Goal: Find specific page/section: Find specific page/section

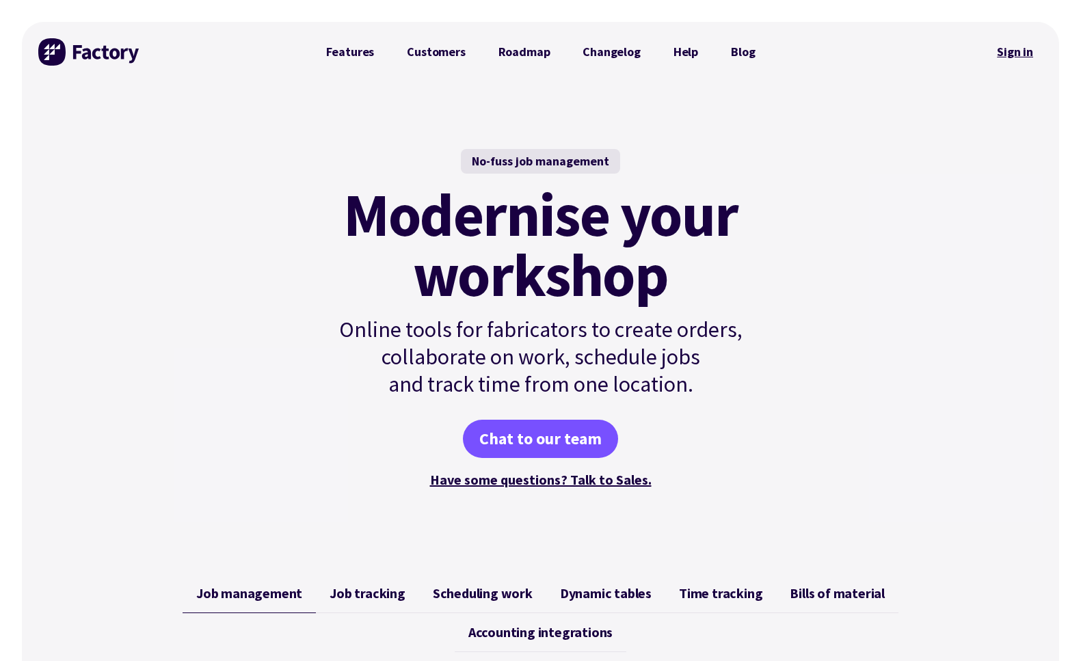
click at [1005, 54] on link "Sign in" at bounding box center [1014, 51] width 55 height 31
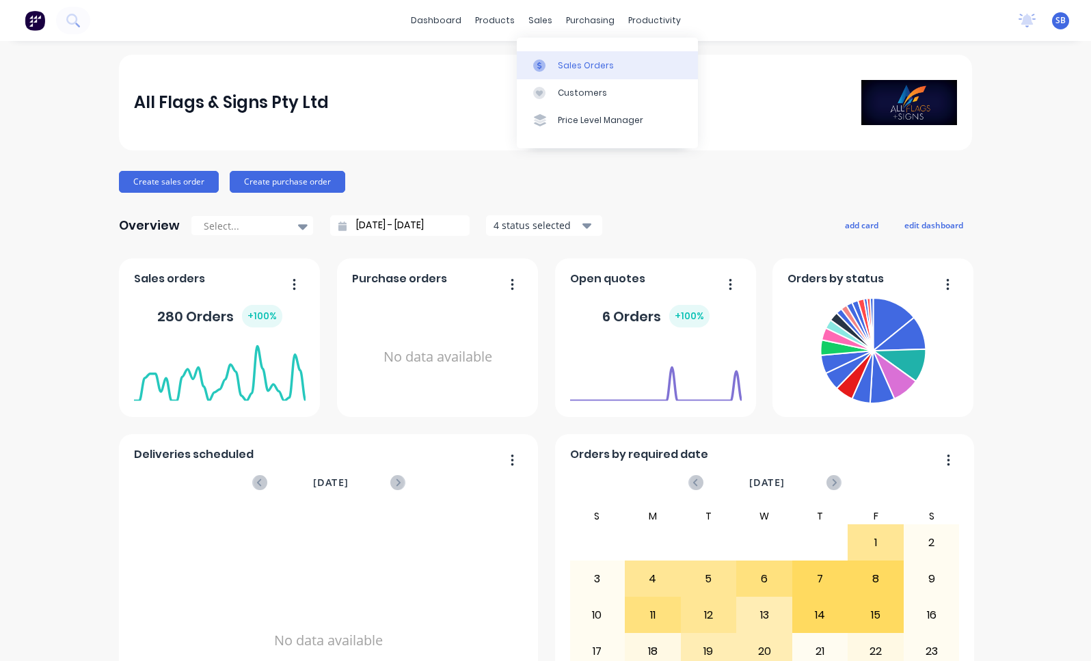
click at [570, 66] on div "Sales Orders" at bounding box center [586, 65] width 56 height 12
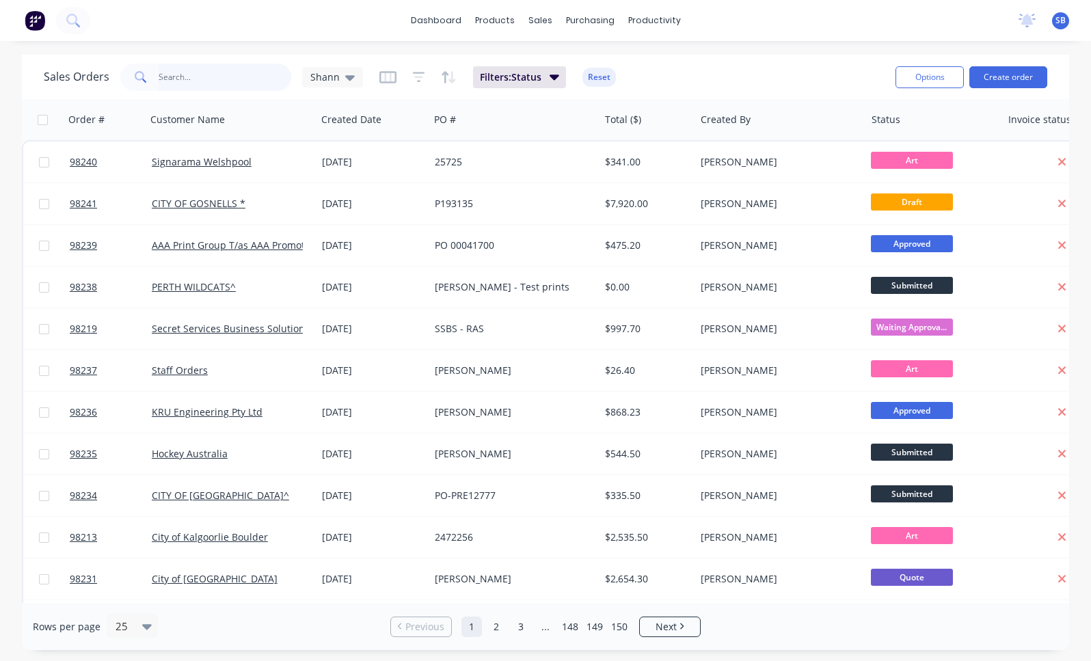
click at [223, 85] on input "text" at bounding box center [225, 77] width 133 height 27
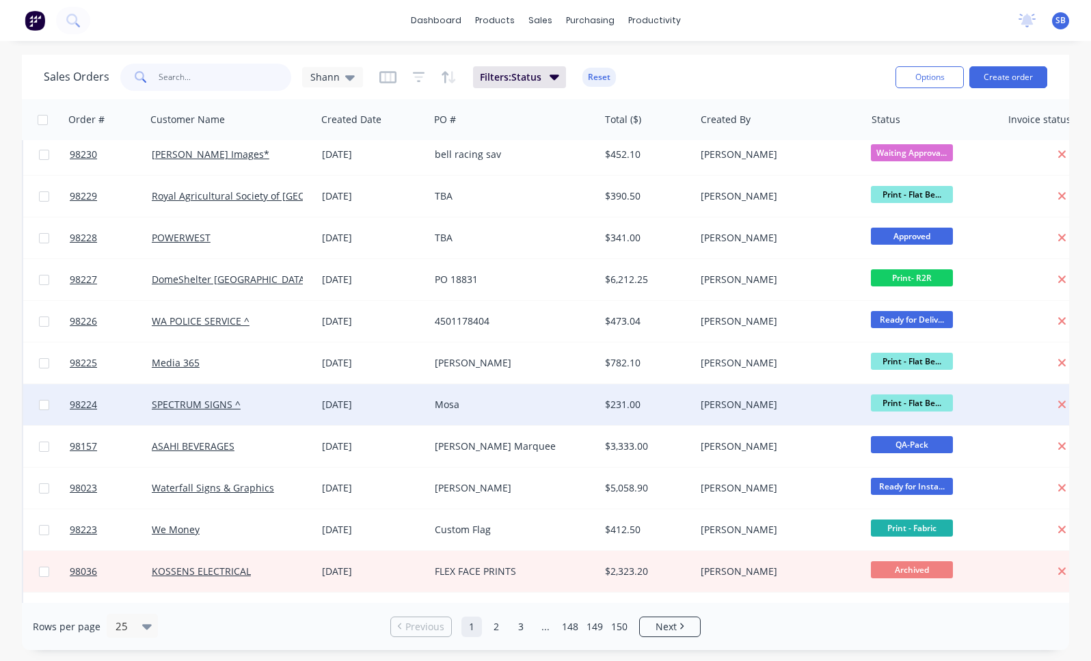
scroll to position [586, 0]
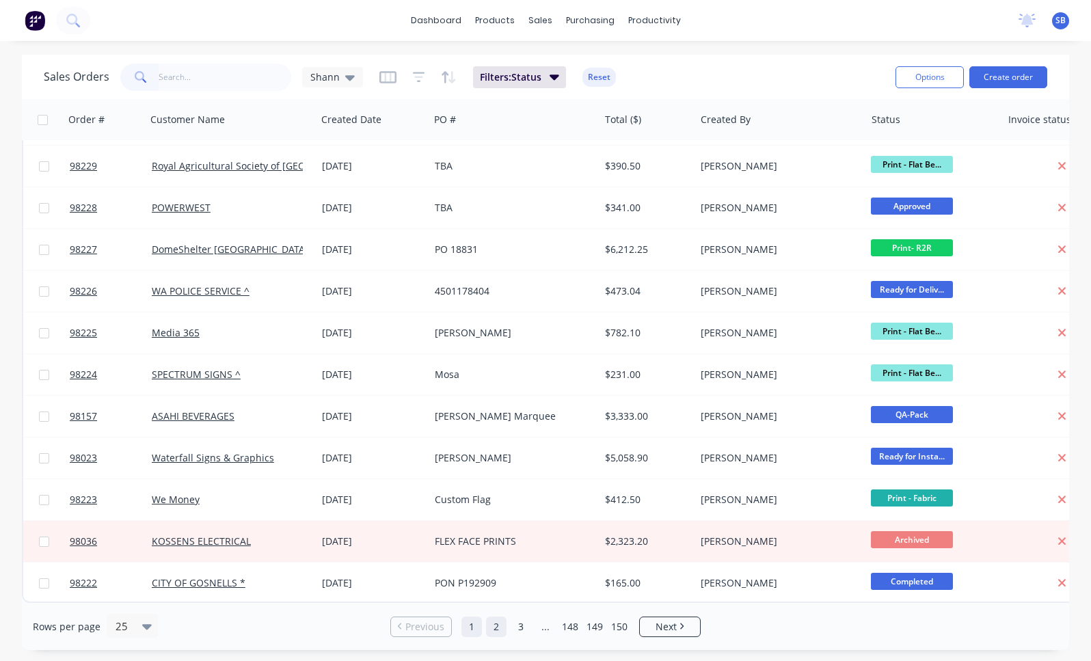
click at [492, 629] on link "2" at bounding box center [496, 626] width 21 height 21
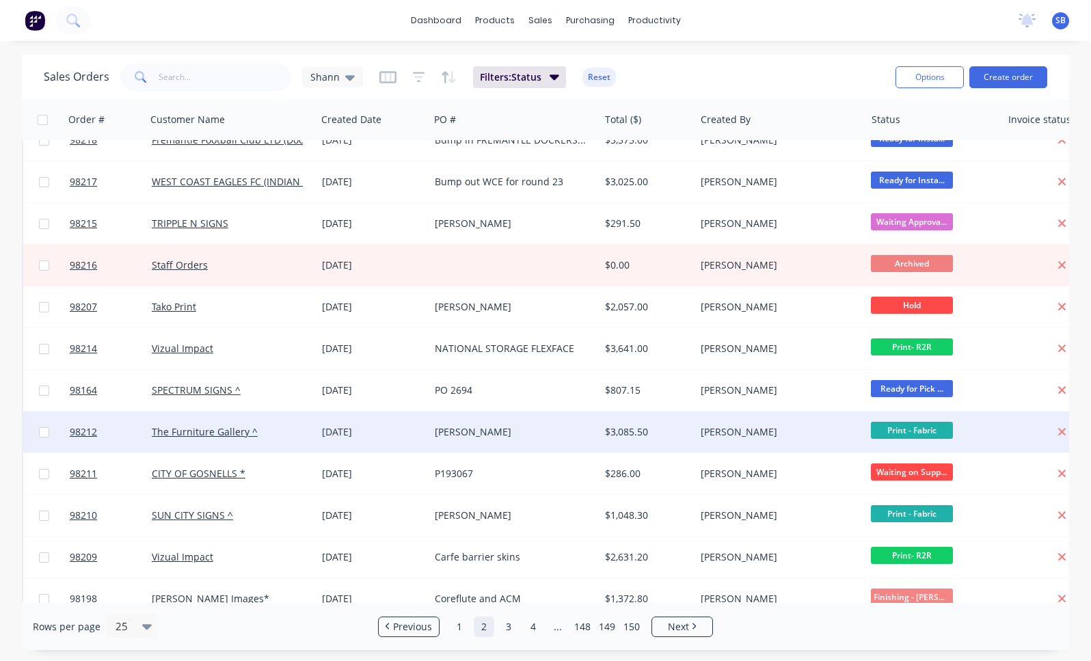
scroll to position [0, 0]
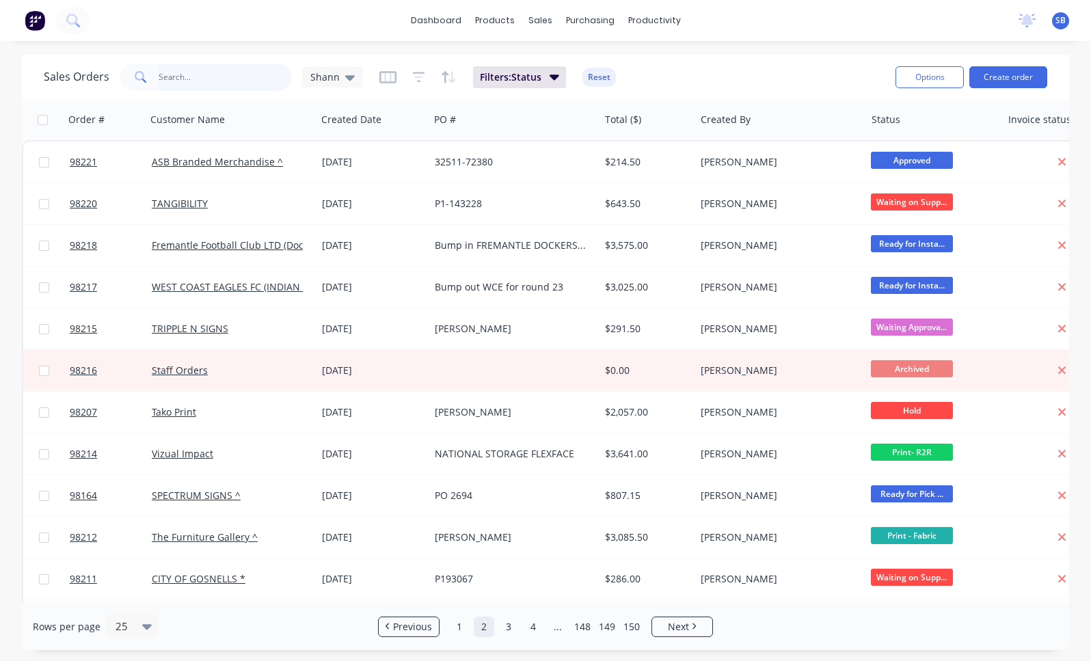
click at [209, 83] on input "text" at bounding box center [225, 77] width 133 height 27
click at [461, 633] on link "1" at bounding box center [459, 626] width 21 height 21
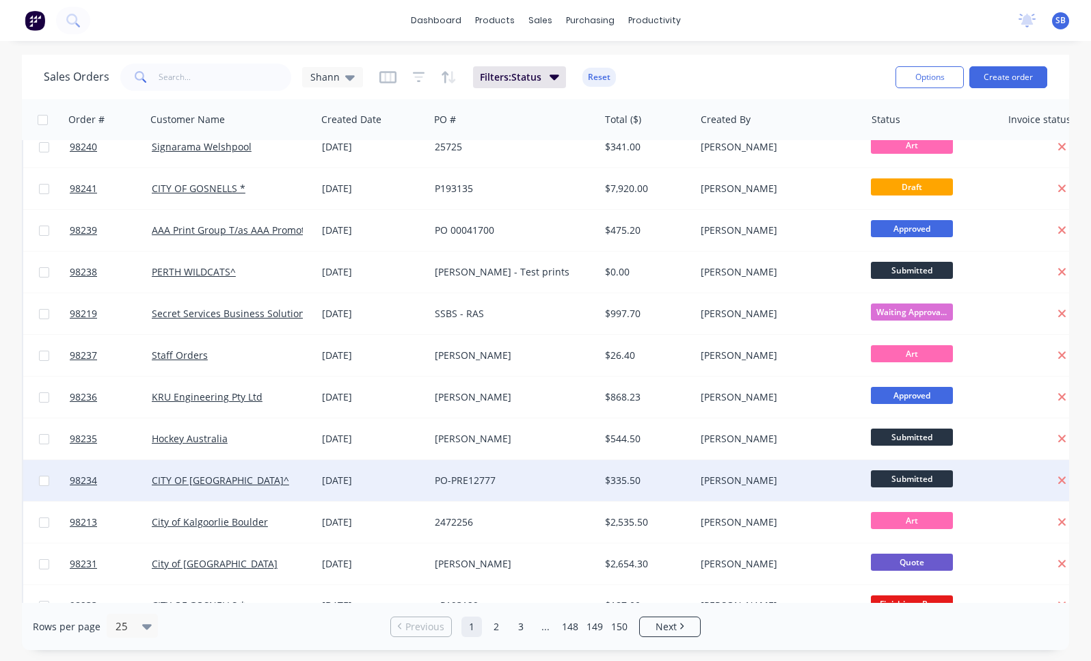
scroll to position [18, 0]
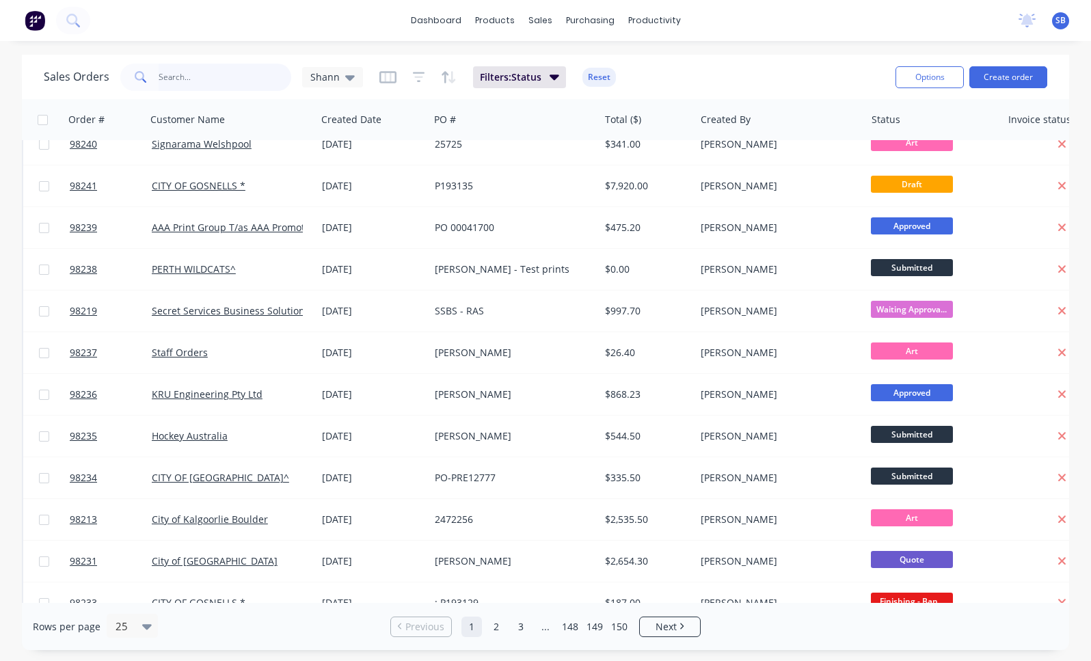
click at [226, 79] on input "text" at bounding box center [225, 77] width 133 height 27
type input "dome"
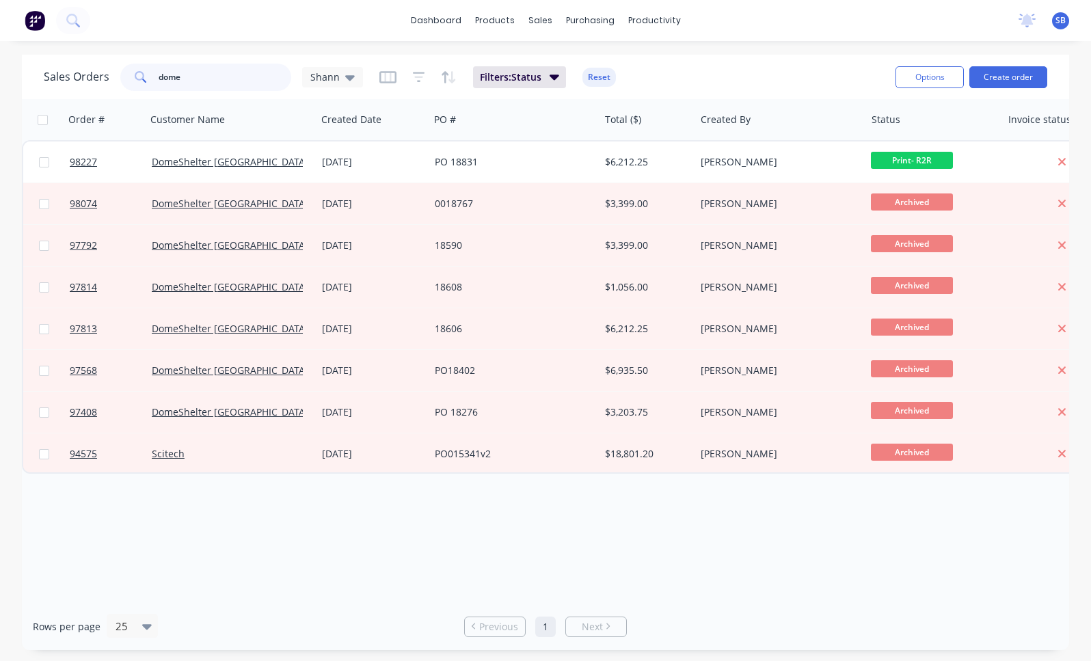
scroll to position [0, 0]
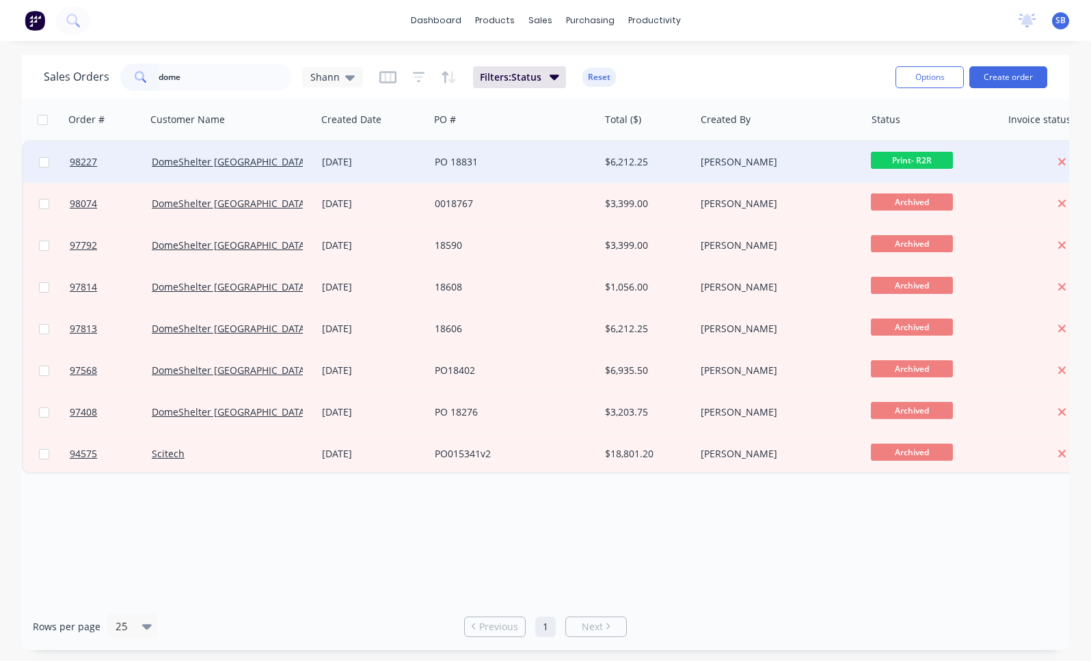
click at [202, 169] on div "DomeShelter [GEOGRAPHIC_DATA]" at bounding box center [231, 161] width 170 height 41
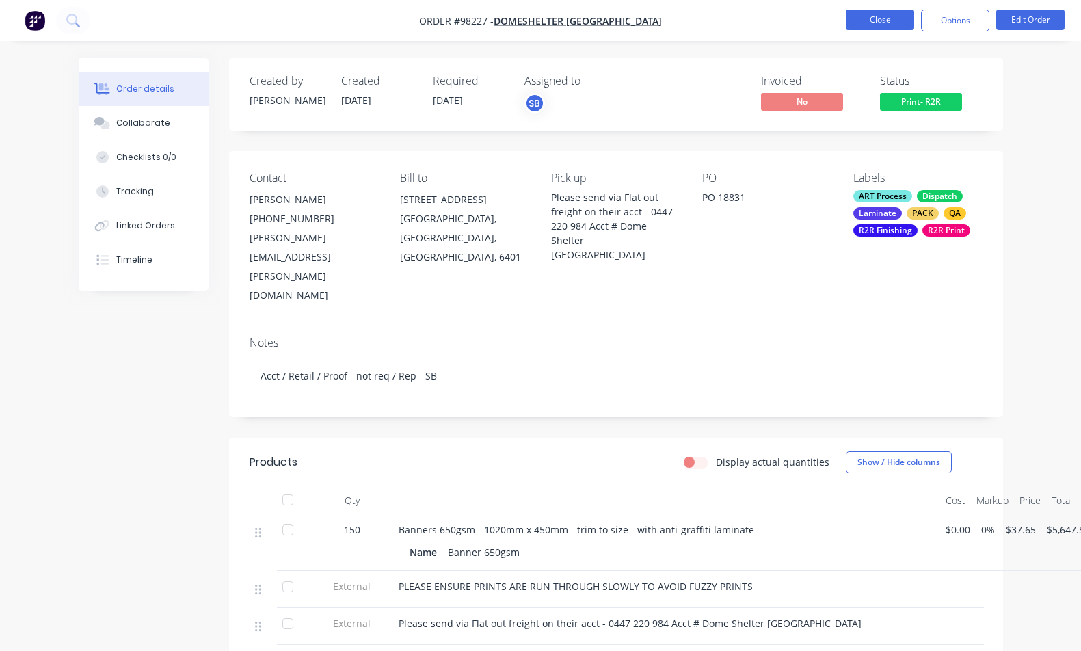
click at [868, 20] on button "Close" at bounding box center [879, 20] width 68 height 21
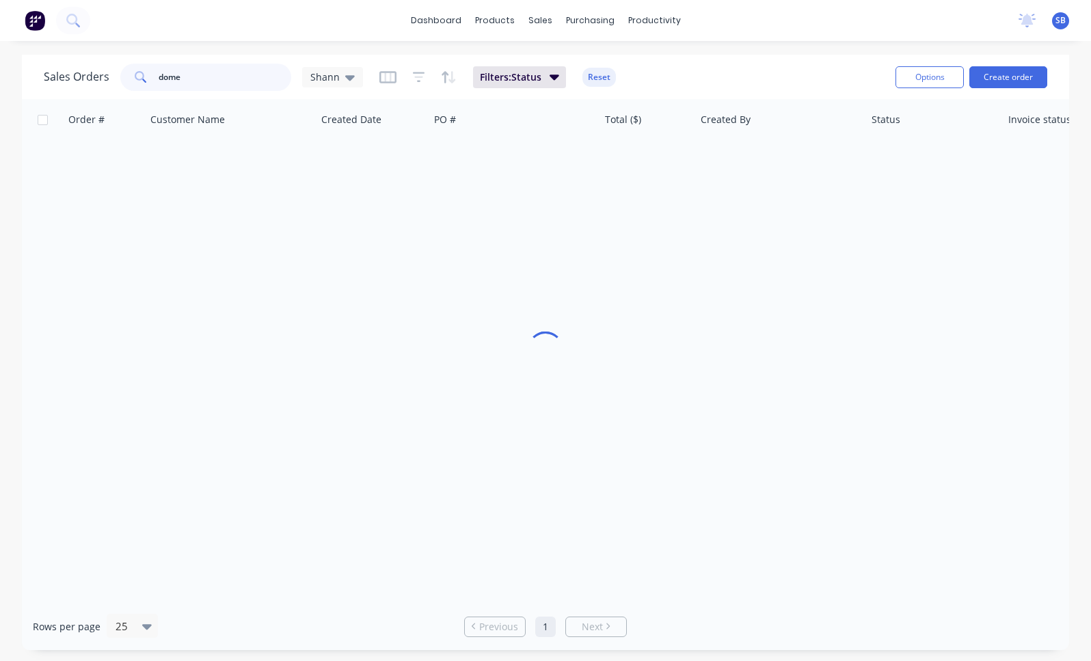
click at [213, 77] on input "dome" at bounding box center [225, 77] width 133 height 27
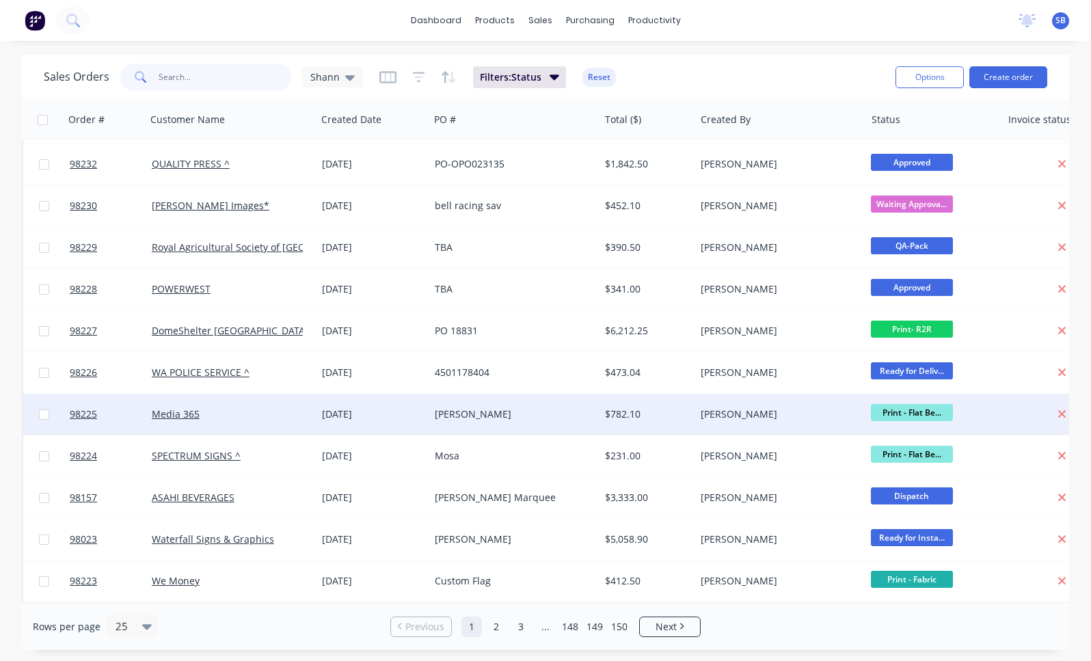
scroll to position [586, 0]
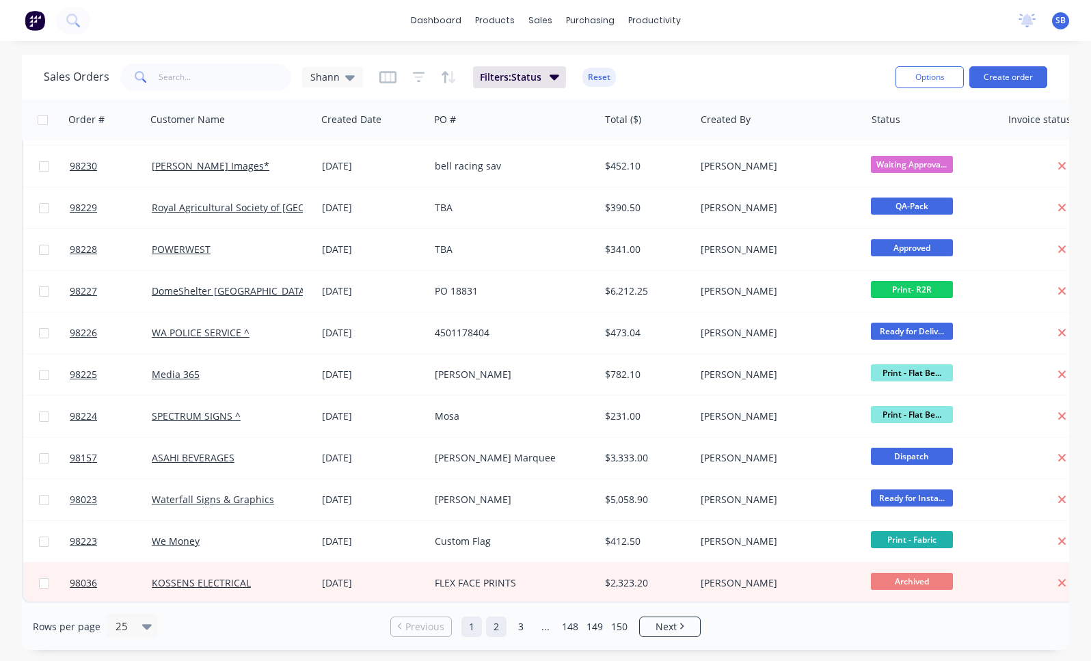
click at [493, 624] on link "2" at bounding box center [496, 626] width 21 height 21
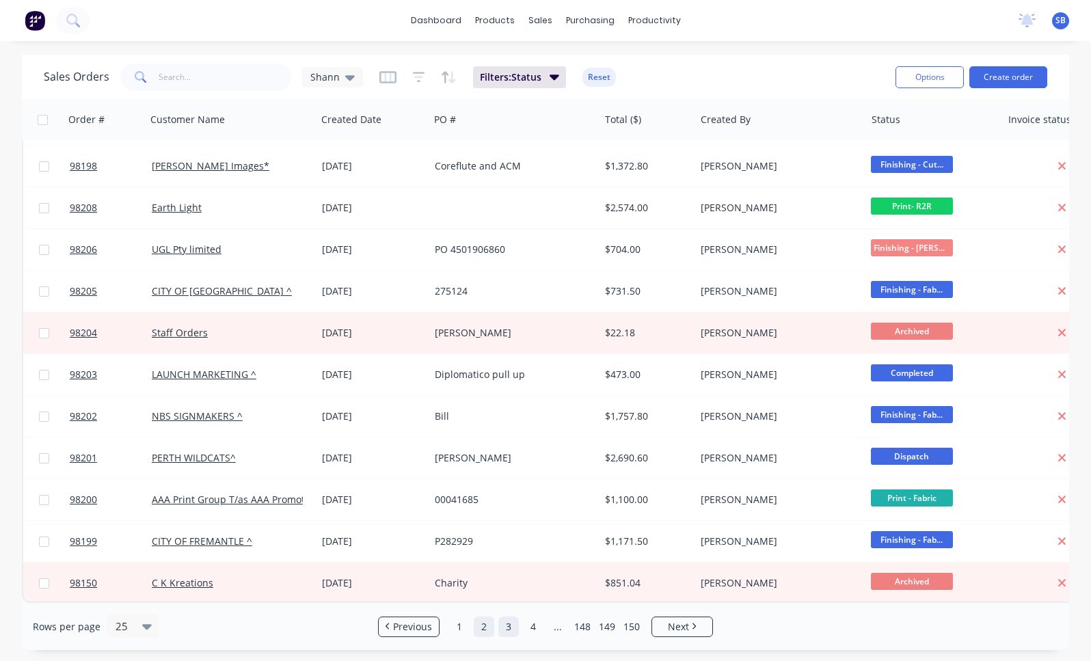
click at [513, 630] on link "3" at bounding box center [508, 626] width 21 height 21
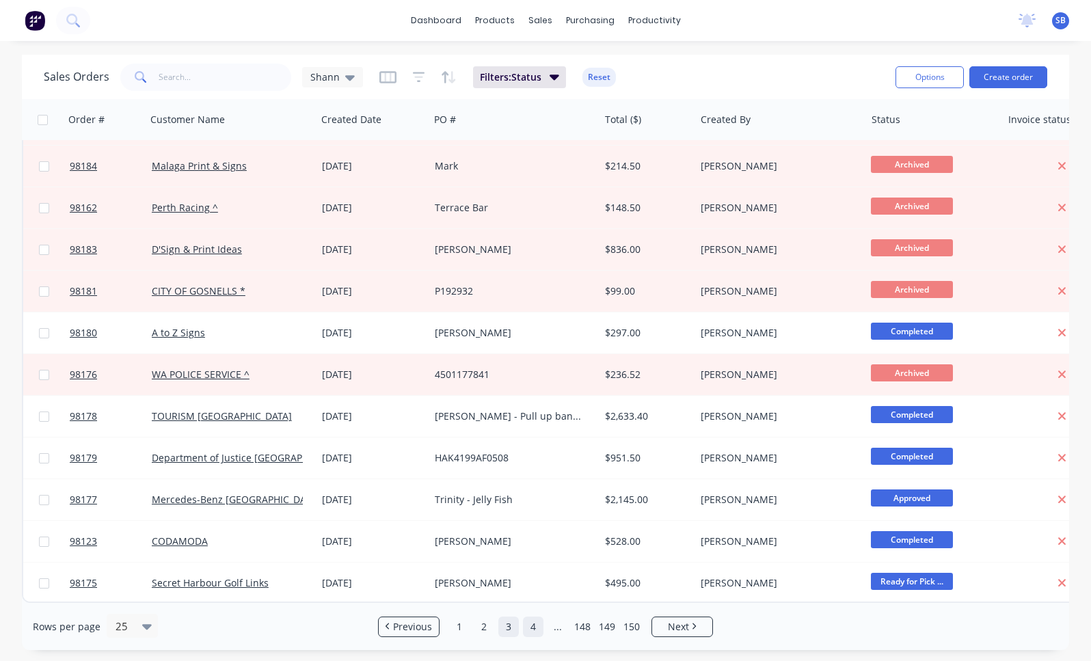
click at [531, 632] on link "4" at bounding box center [533, 626] width 21 height 21
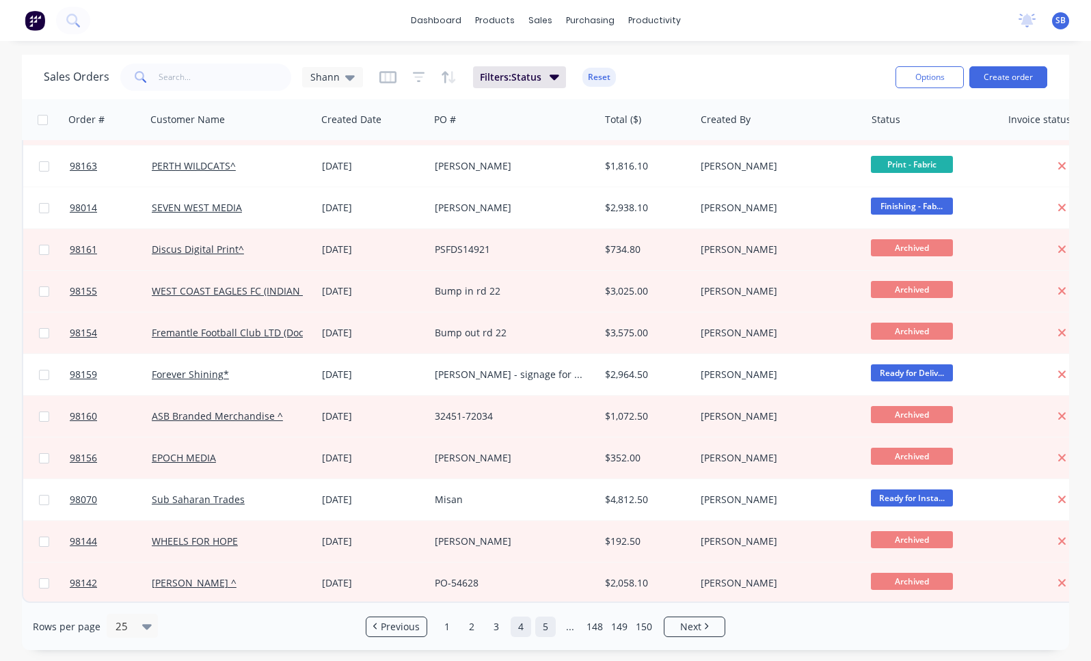
click at [545, 625] on link "5" at bounding box center [545, 626] width 21 height 21
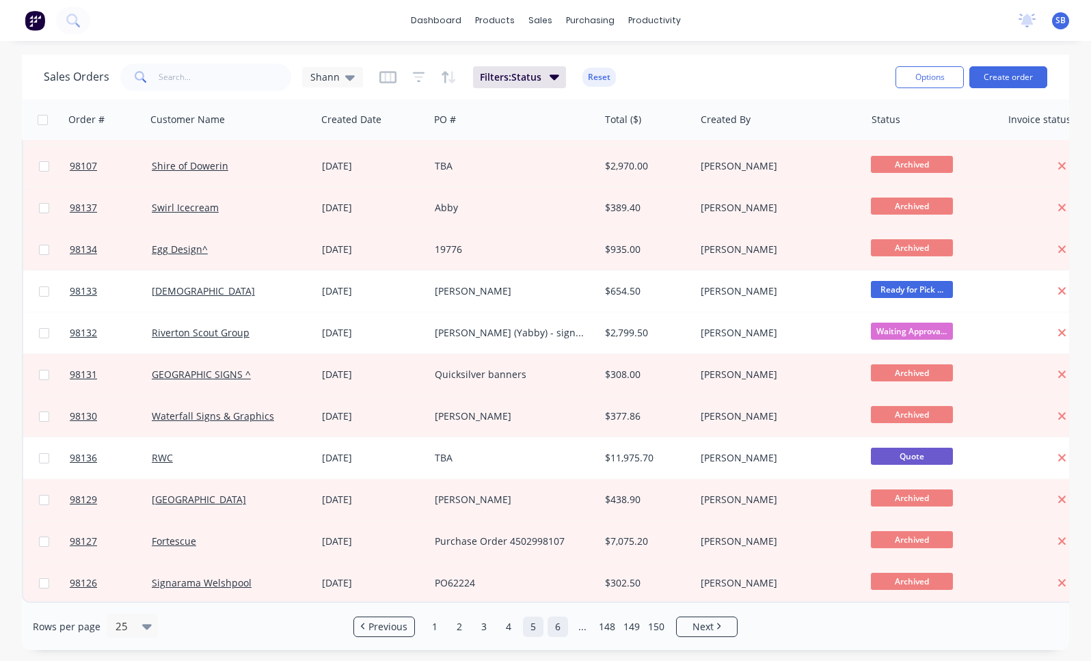
click at [553, 625] on link "6" at bounding box center [557, 626] width 21 height 21
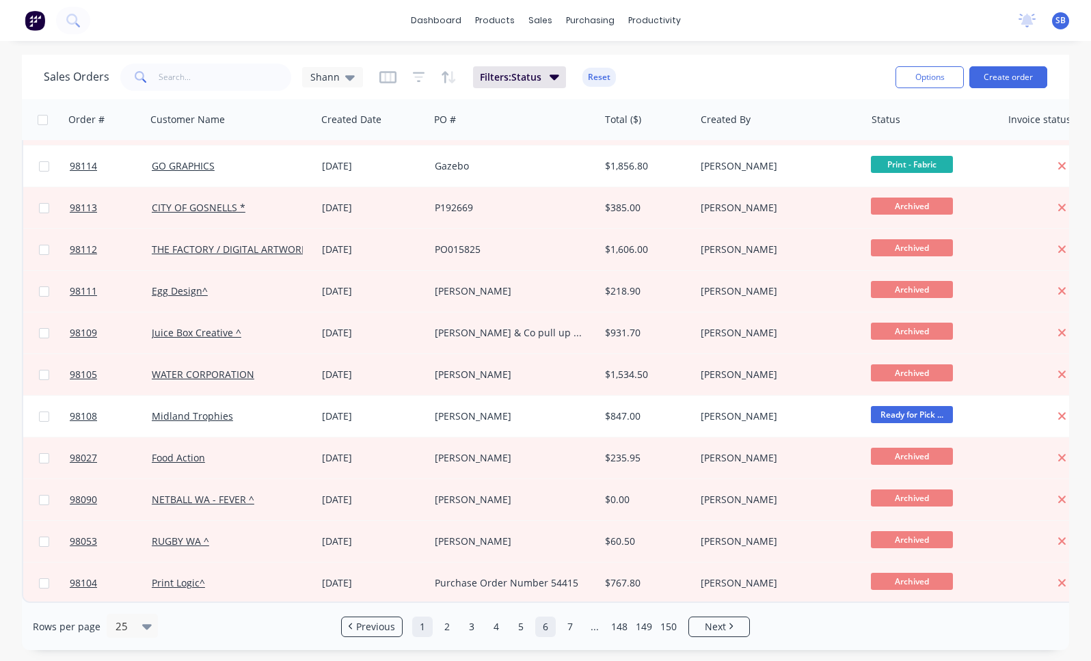
click at [419, 625] on link "1" at bounding box center [422, 626] width 21 height 21
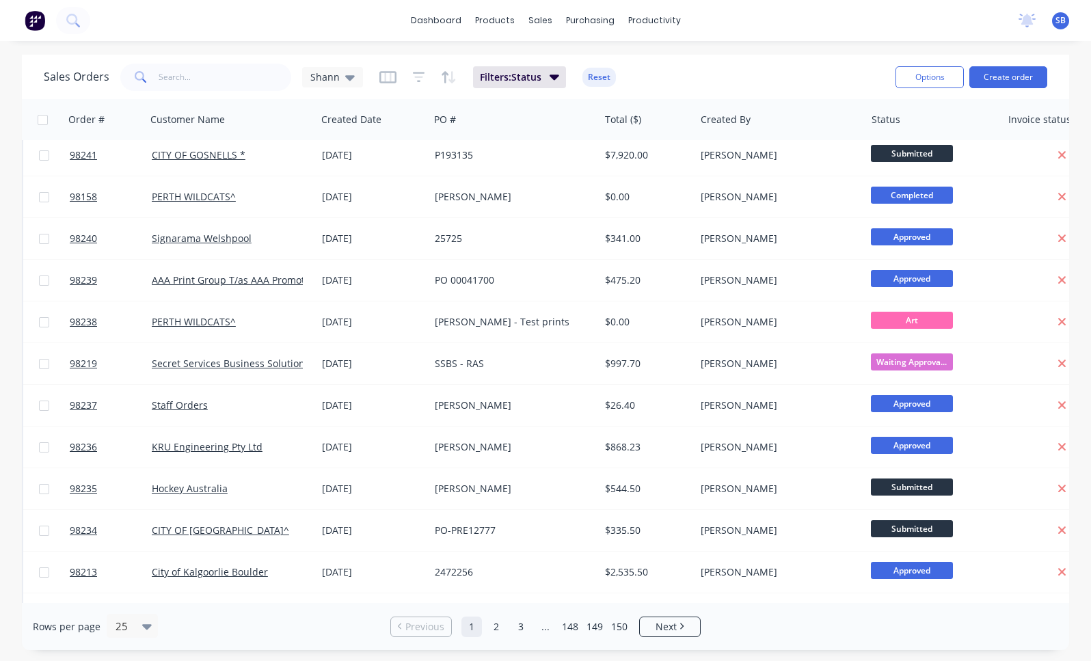
scroll to position [0, 0]
